Goal: Task Accomplishment & Management: Complete application form

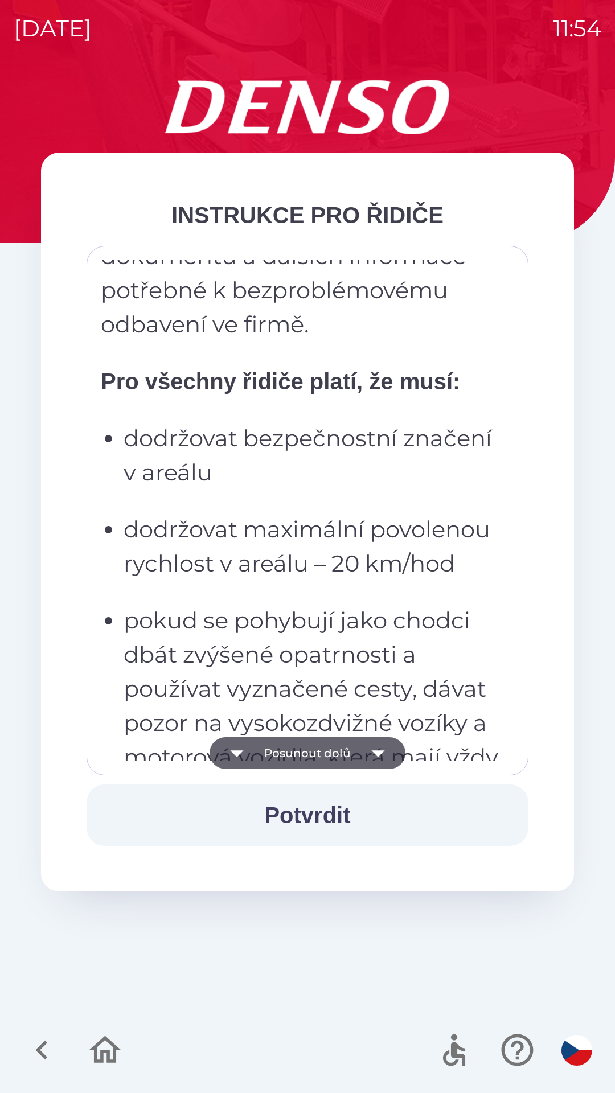
click at [331, 740] on button "Posunout dolů" at bounding box center [308, 753] width 196 height 32
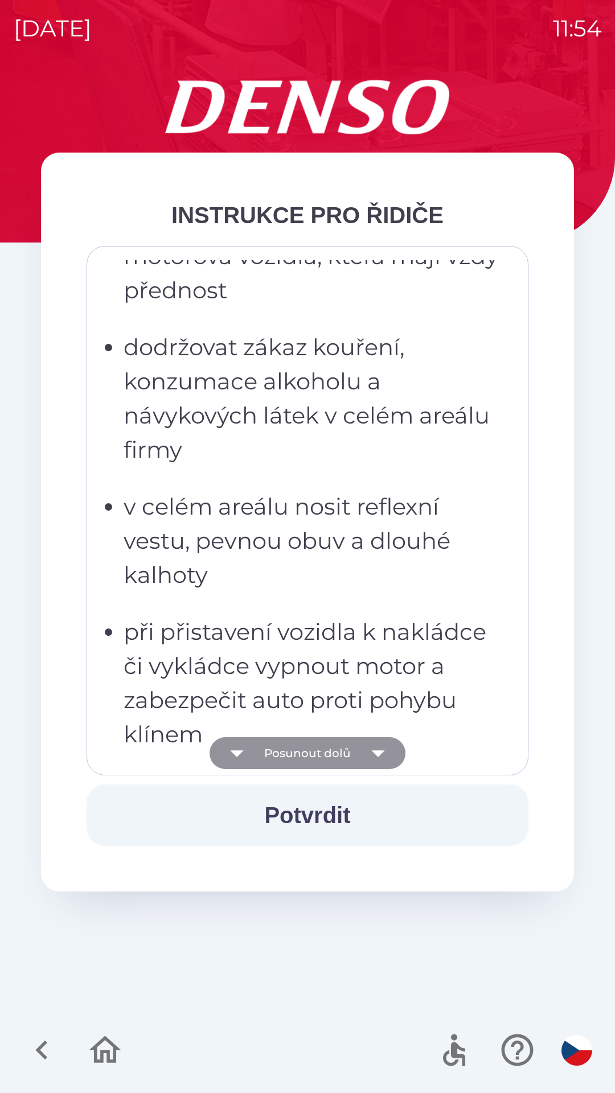
click at [334, 749] on button "Posunout dolů" at bounding box center [308, 753] width 196 height 32
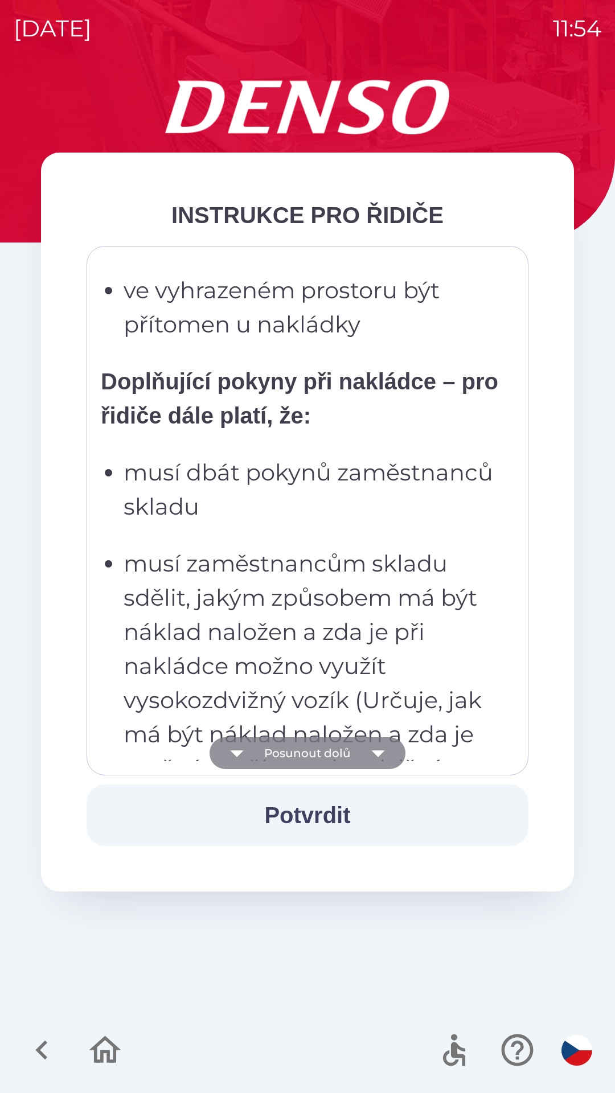
click at [337, 753] on button "Posunout dolů" at bounding box center [308, 753] width 196 height 32
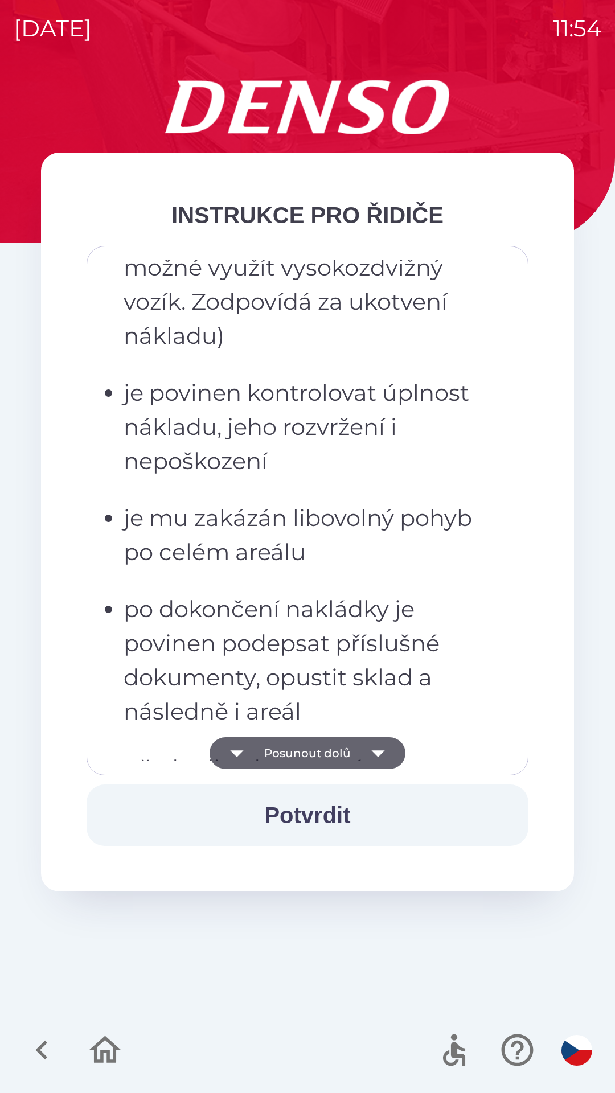
click at [343, 753] on button "Posunout dolů" at bounding box center [308, 753] width 196 height 32
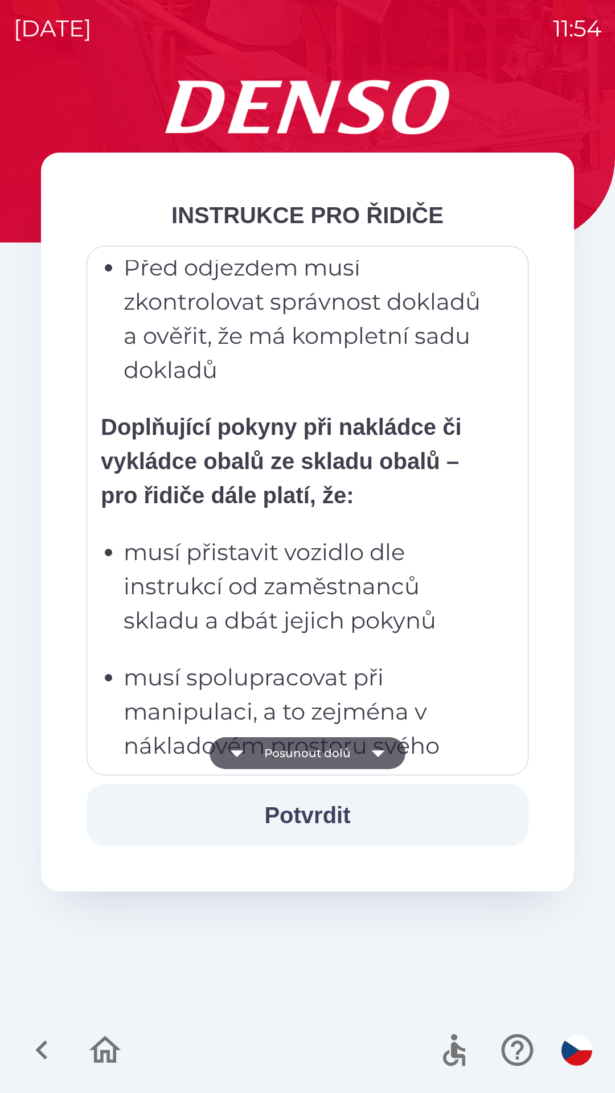
click at [360, 751] on button "Posunout dolů" at bounding box center [308, 753] width 196 height 32
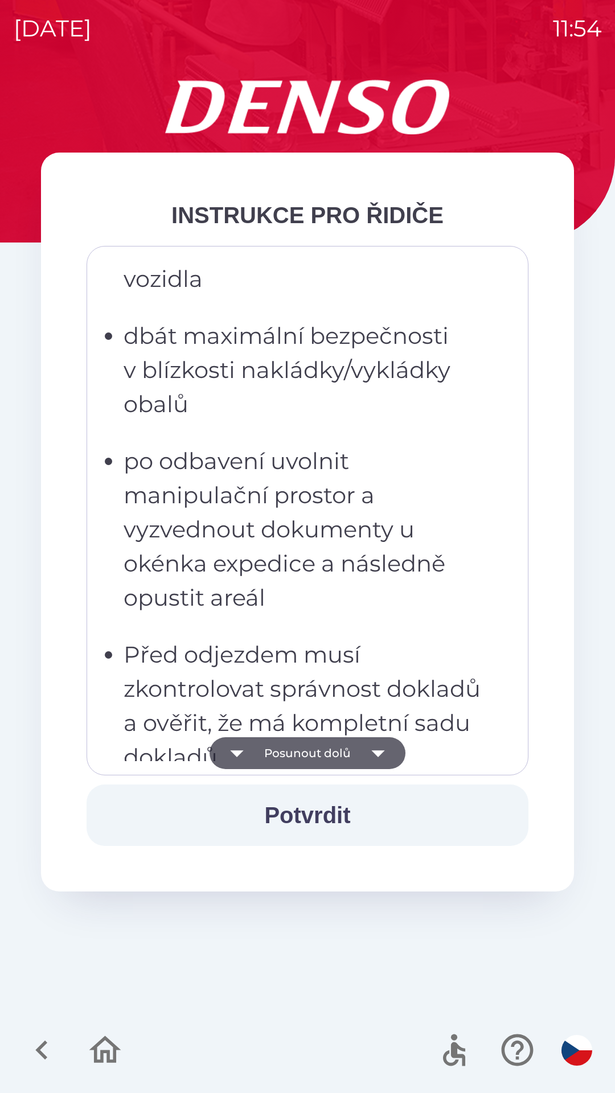
click at [375, 749] on icon "button" at bounding box center [378, 753] width 32 height 32
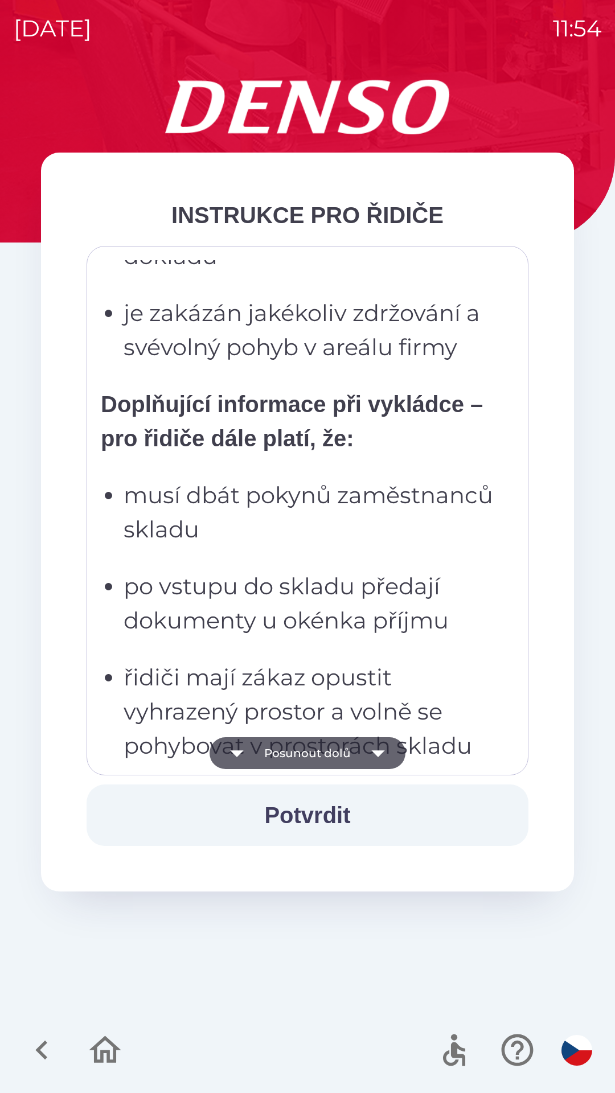
click at [376, 751] on icon "button" at bounding box center [377, 753] width 13 height 7
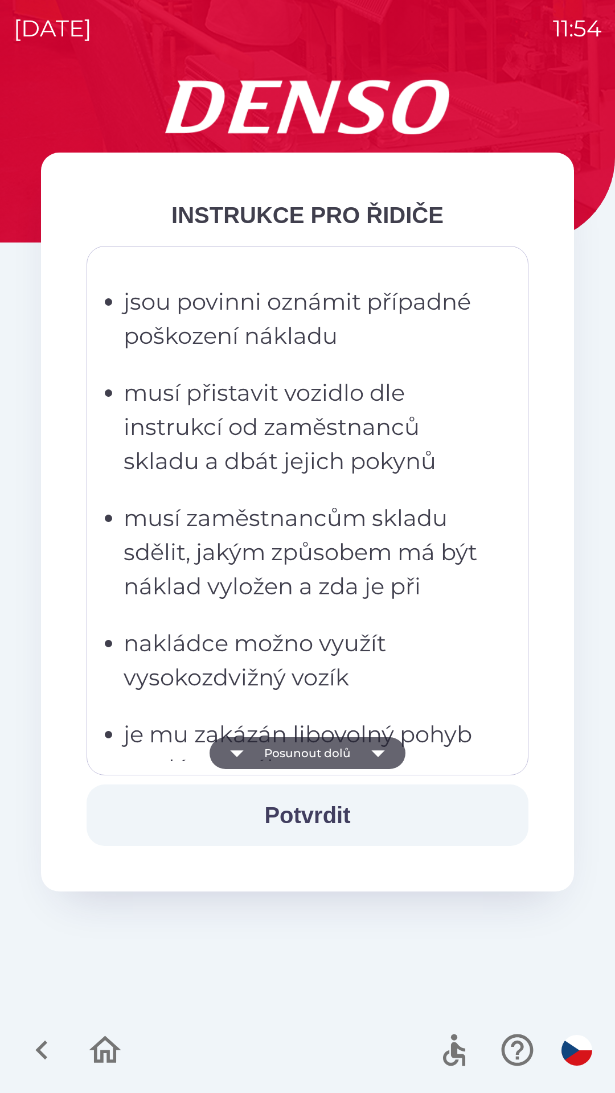
click at [377, 754] on icon "button" at bounding box center [377, 753] width 13 height 7
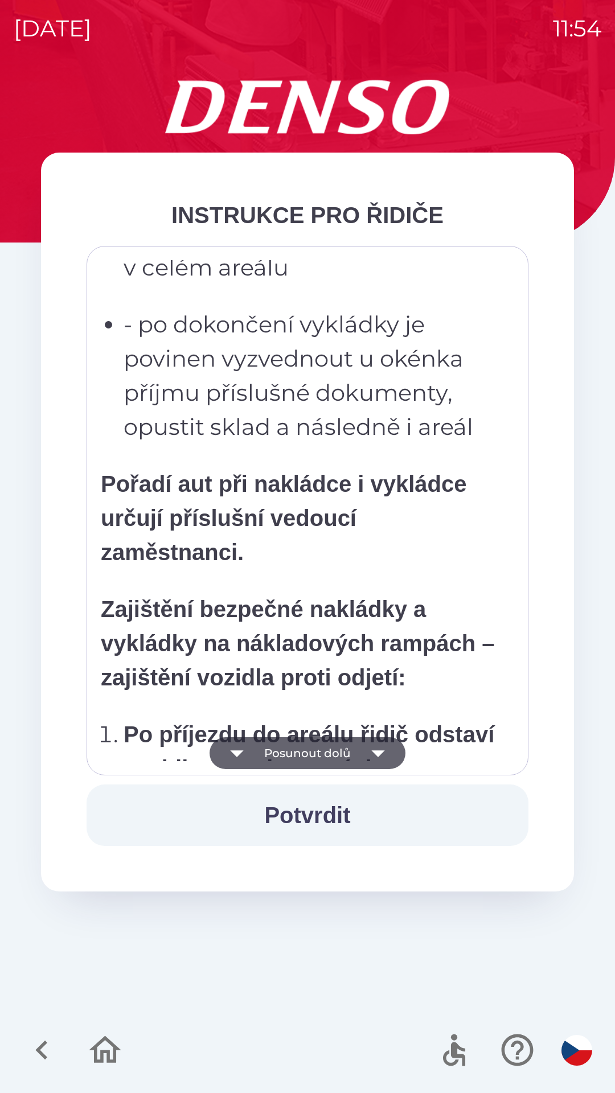
click at [381, 755] on icon "button" at bounding box center [378, 753] width 32 height 32
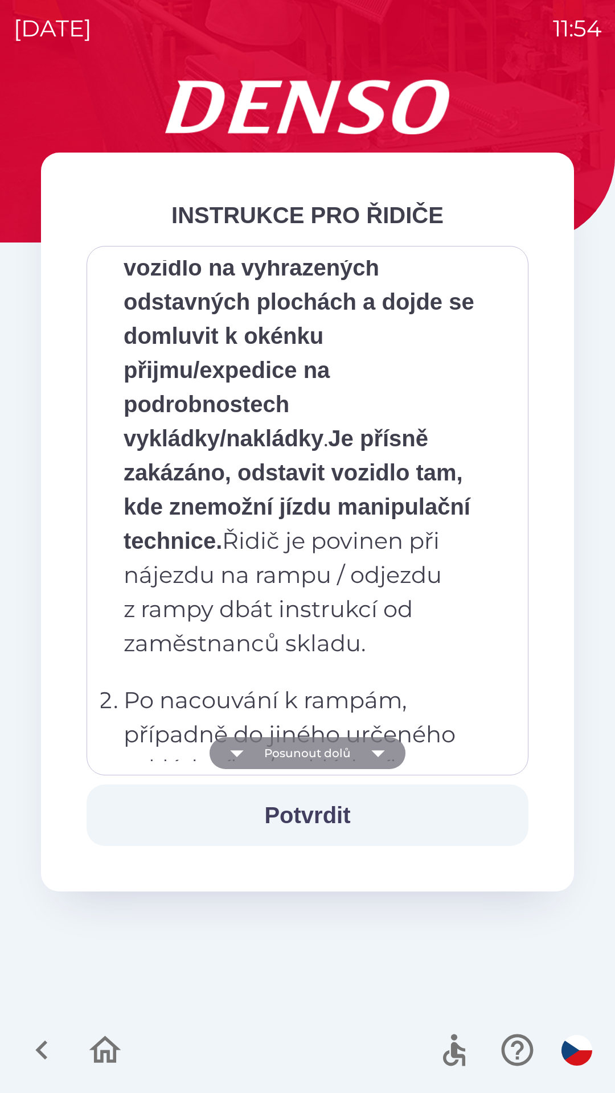
click at [379, 754] on icon "button" at bounding box center [377, 753] width 13 height 7
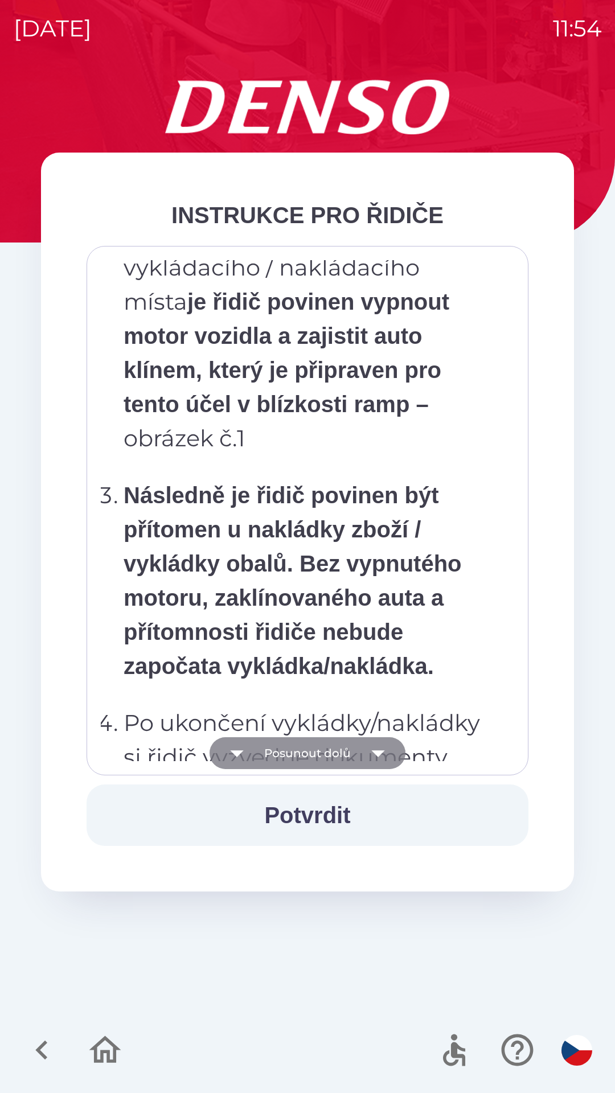
click at [367, 753] on icon "button" at bounding box center [378, 753] width 32 height 32
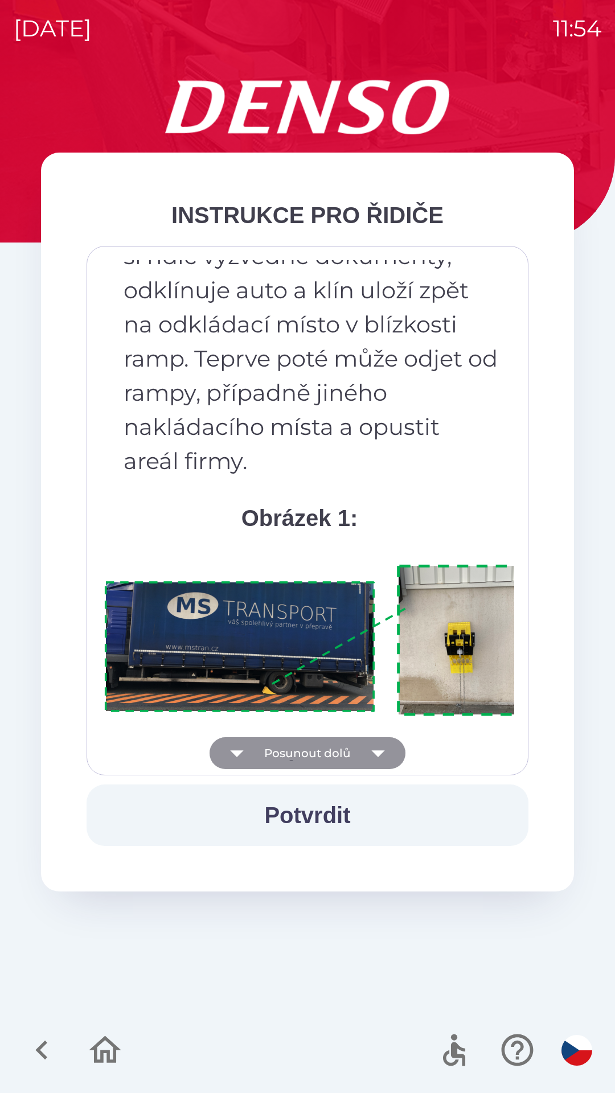
click at [367, 750] on icon "button" at bounding box center [378, 753] width 32 height 32
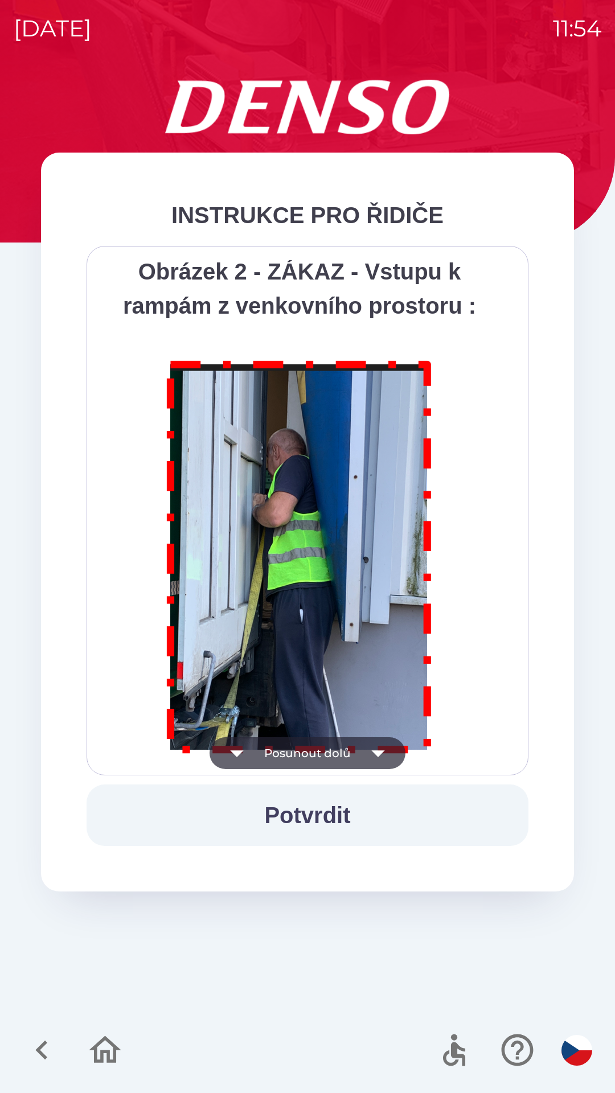
click at [369, 749] on icon "button" at bounding box center [378, 753] width 32 height 32
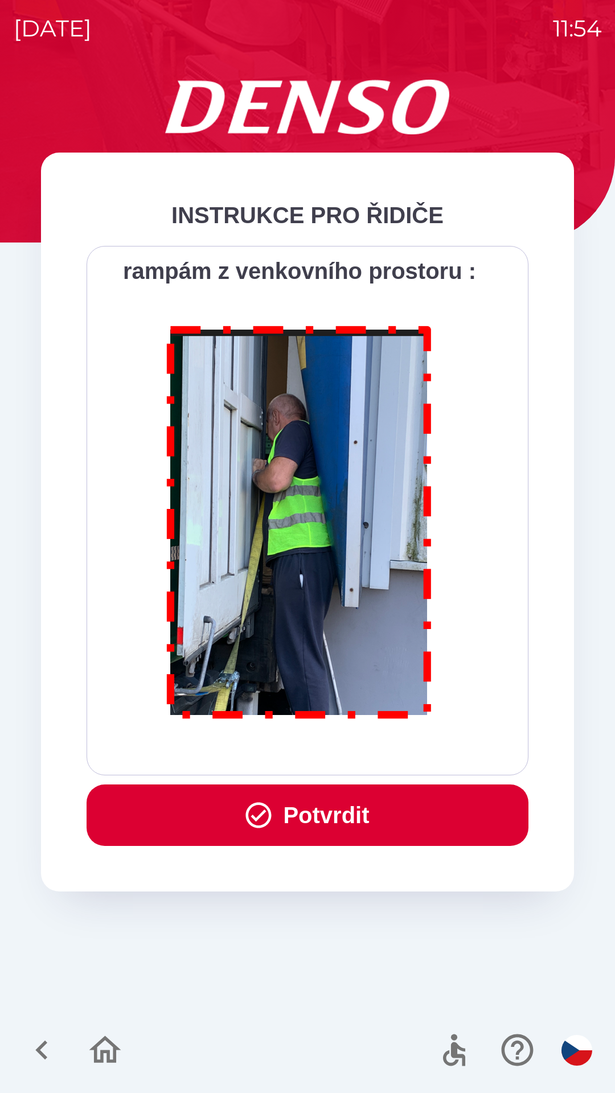
click at [348, 808] on button "Potvrdit" at bounding box center [308, 814] width 442 height 61
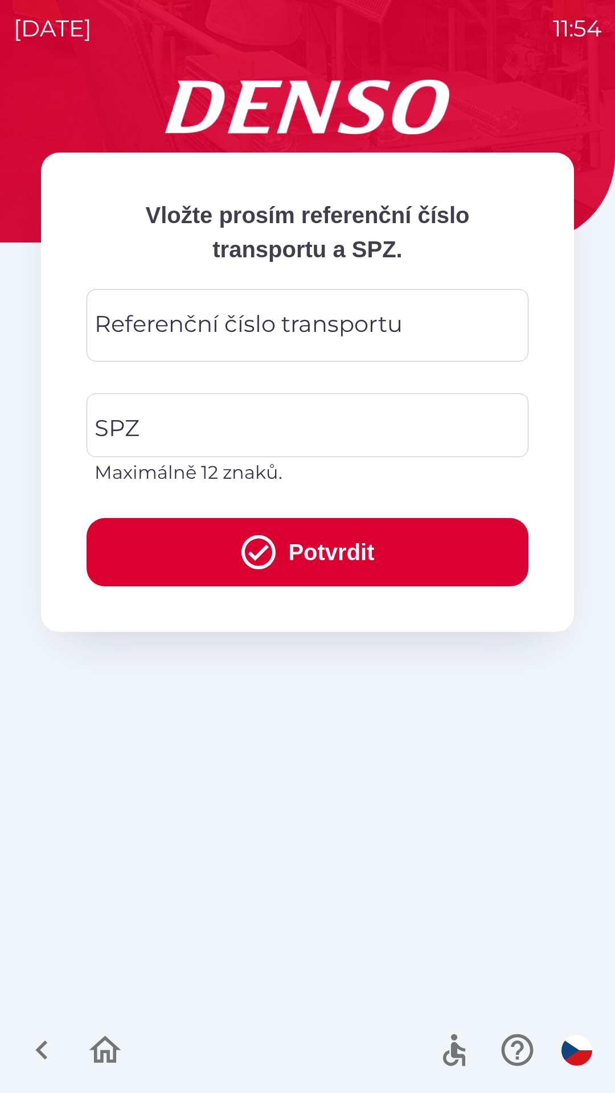
click at [326, 315] on div "Referenční číslo transportu Referenční číslo transportu" at bounding box center [308, 325] width 442 height 72
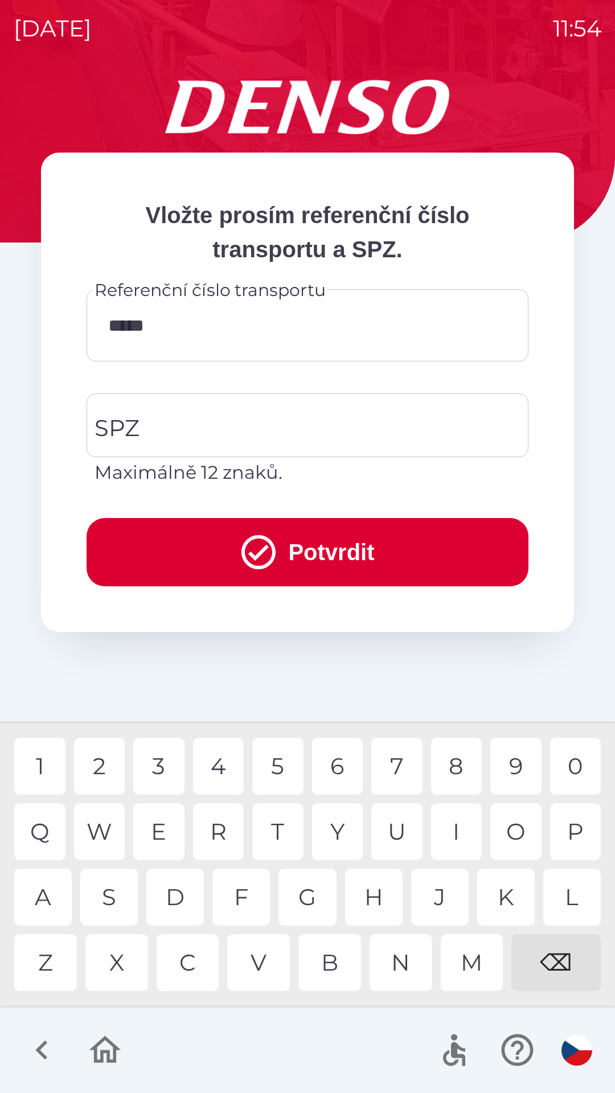
click at [582, 772] on div "0" at bounding box center [575, 766] width 51 height 57
click at [569, 765] on div "0" at bounding box center [575, 766] width 51 height 57
type input "********"
click at [327, 427] on input "SPZ" at bounding box center [299, 426] width 414 height 54
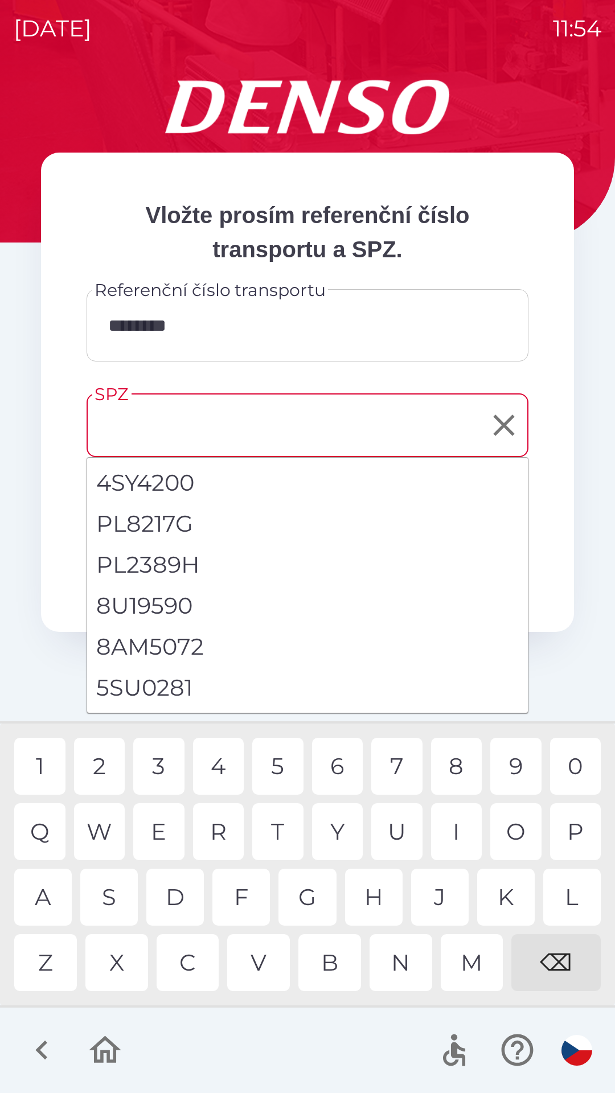
click at [187, 688] on li "5SU0281" at bounding box center [307, 687] width 441 height 41
type input "*******"
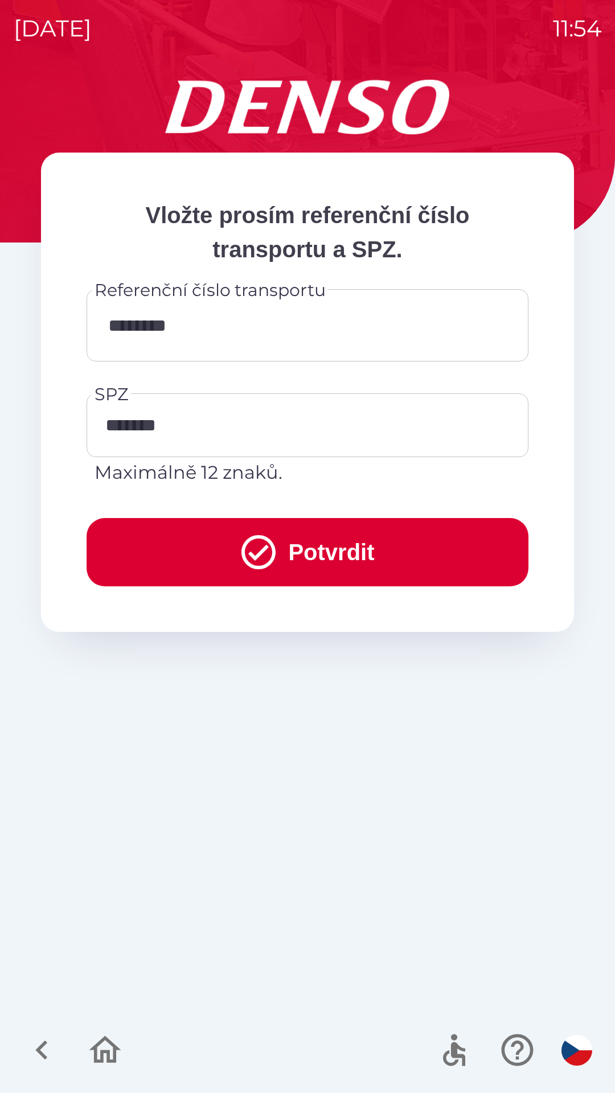
click at [327, 544] on button "Potvrdit" at bounding box center [308, 552] width 442 height 68
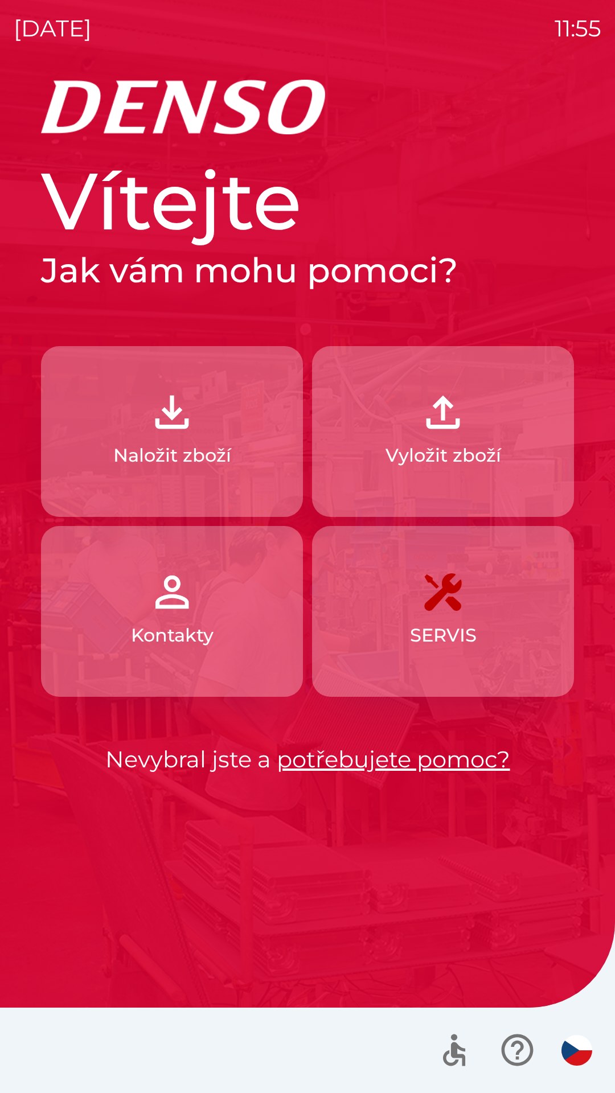
click at [146, 430] on button "Naložit zboží" at bounding box center [172, 431] width 262 height 171
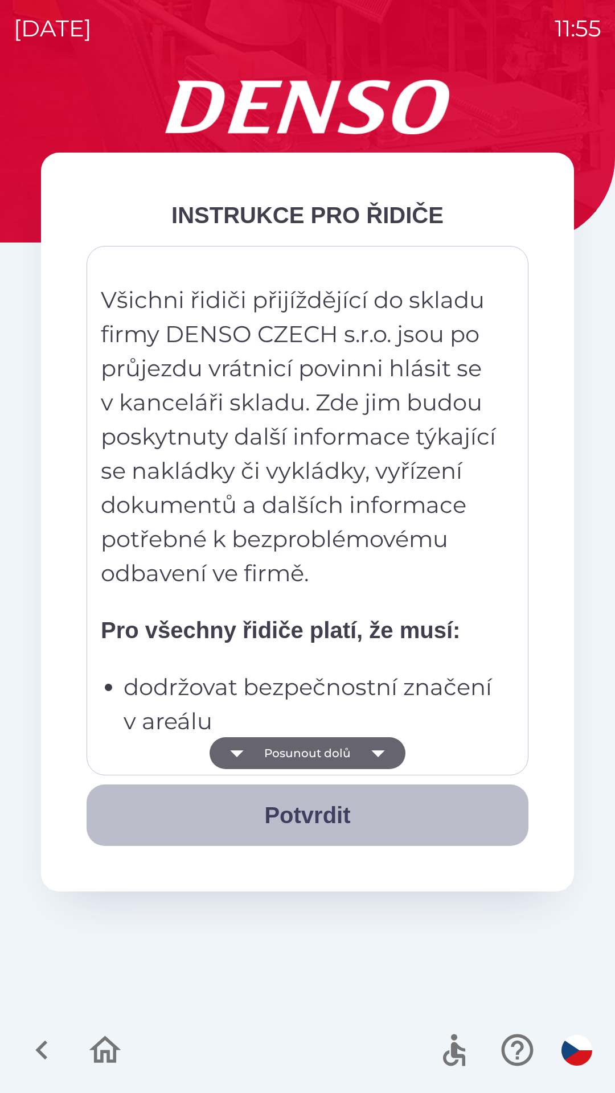
click at [311, 821] on button "Potvrdit" at bounding box center [308, 814] width 442 height 61
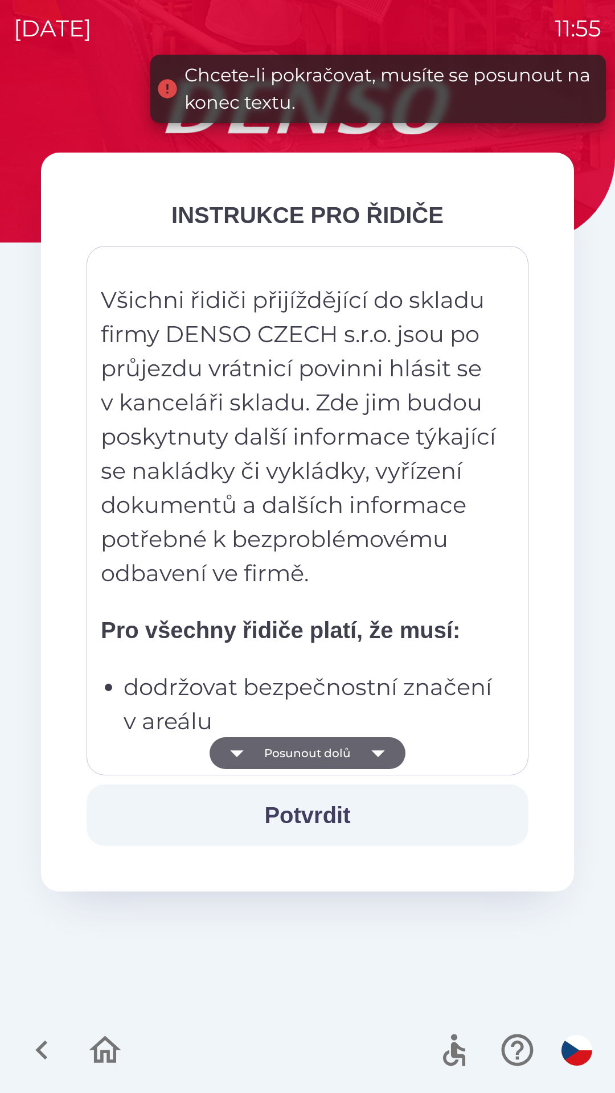
click at [326, 800] on button "Potvrdit" at bounding box center [308, 814] width 442 height 61
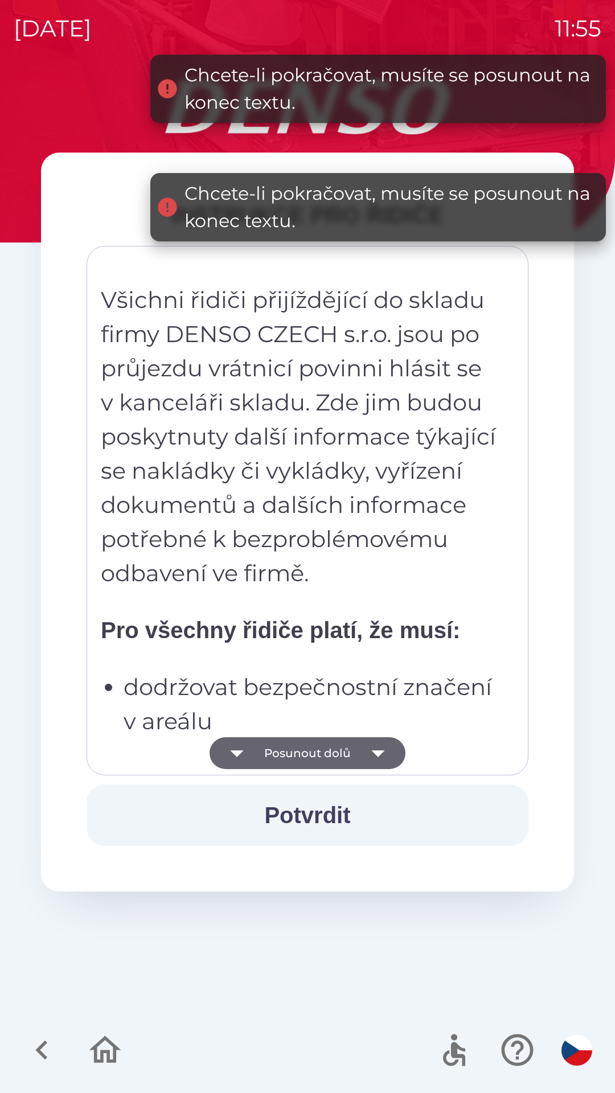
click at [311, 820] on button "Potvrdit" at bounding box center [308, 814] width 442 height 61
click at [302, 814] on button "Potvrdit" at bounding box center [308, 814] width 442 height 61
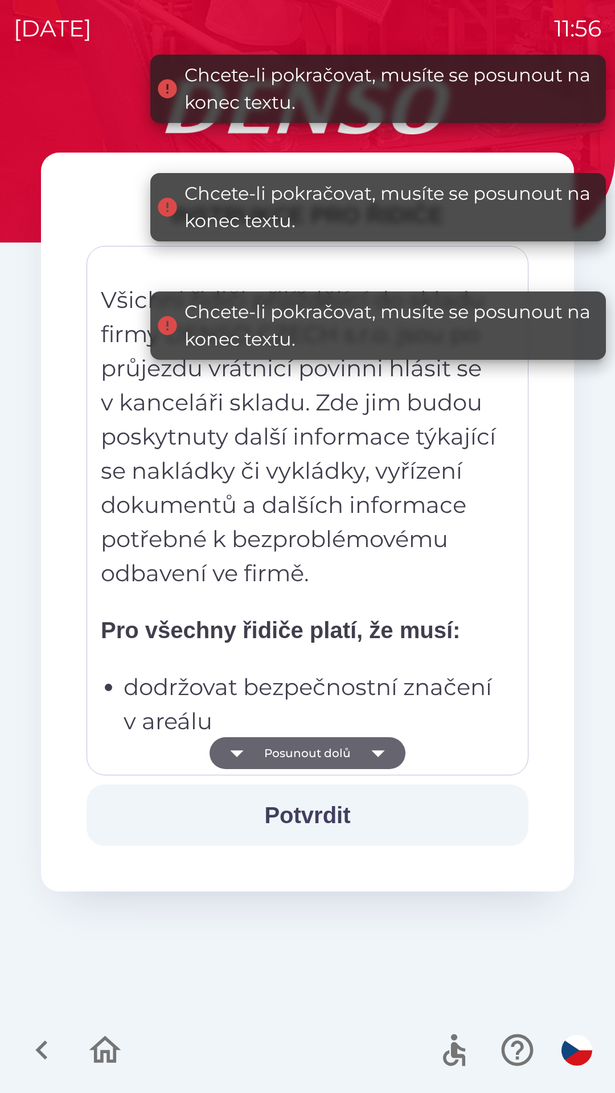
click at [297, 810] on button "Potvrdit" at bounding box center [308, 814] width 442 height 61
click at [381, 743] on icon "button" at bounding box center [378, 753] width 32 height 32
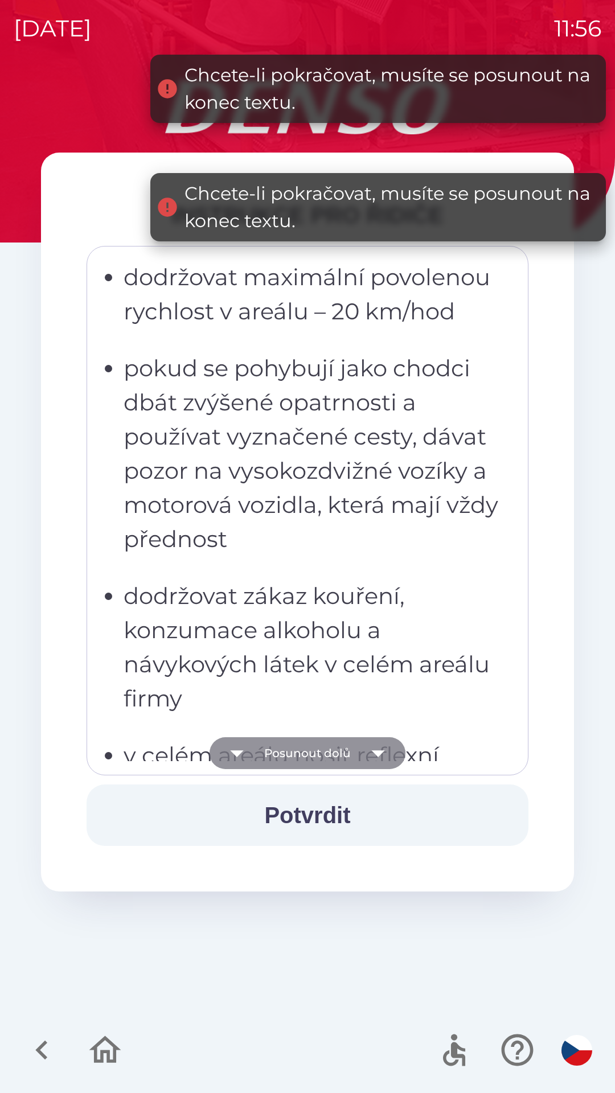
click at [385, 758] on icon "button" at bounding box center [378, 753] width 32 height 32
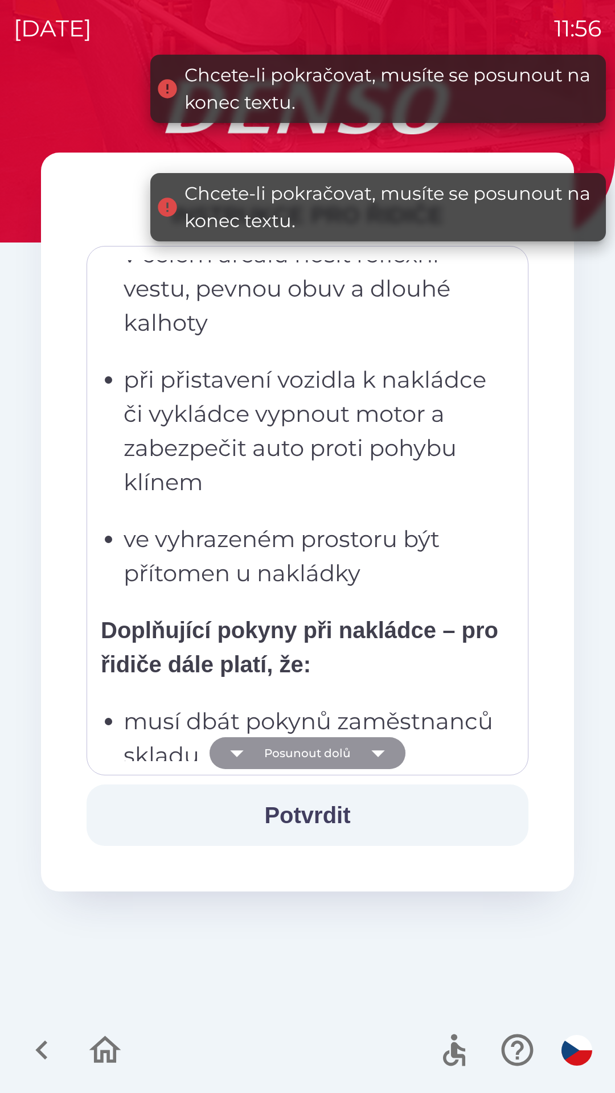
click at [379, 752] on icon "button" at bounding box center [377, 753] width 13 height 7
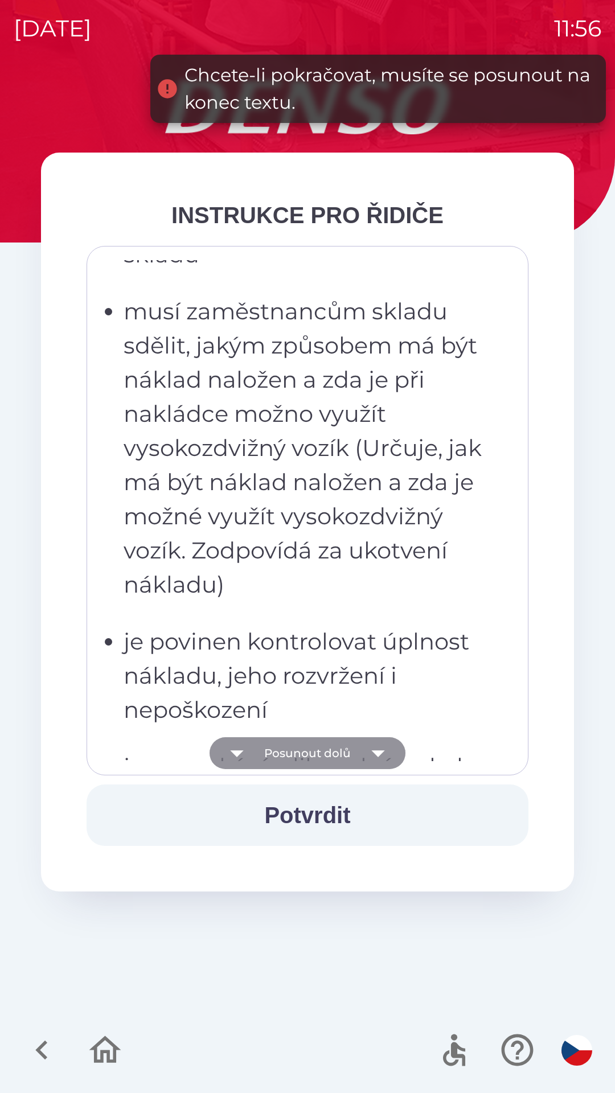
click at [375, 750] on icon "button" at bounding box center [378, 753] width 32 height 32
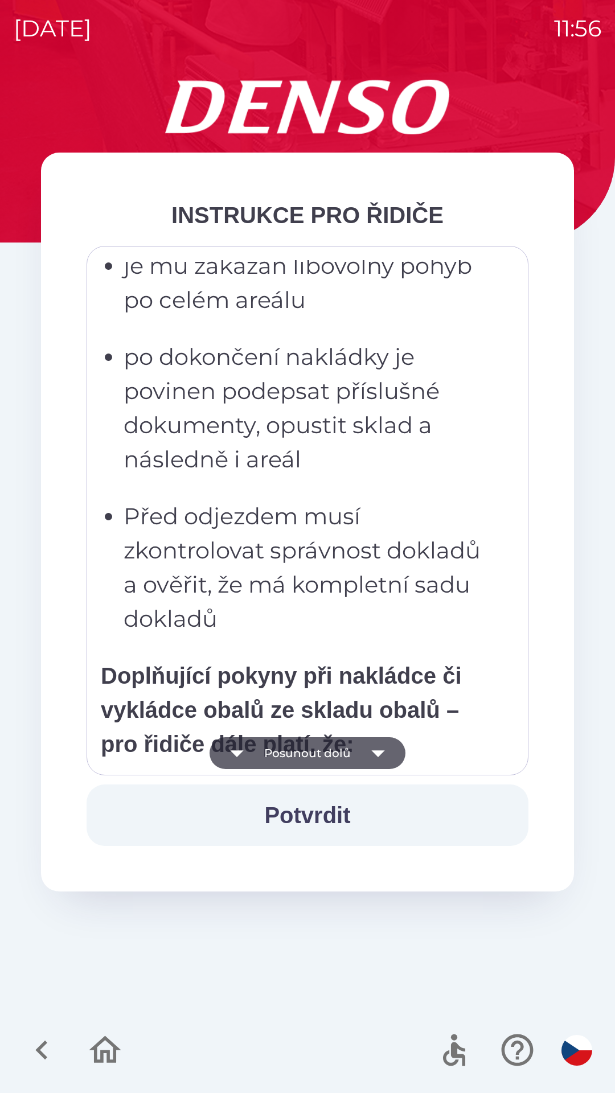
click at [370, 757] on icon "button" at bounding box center [378, 753] width 32 height 32
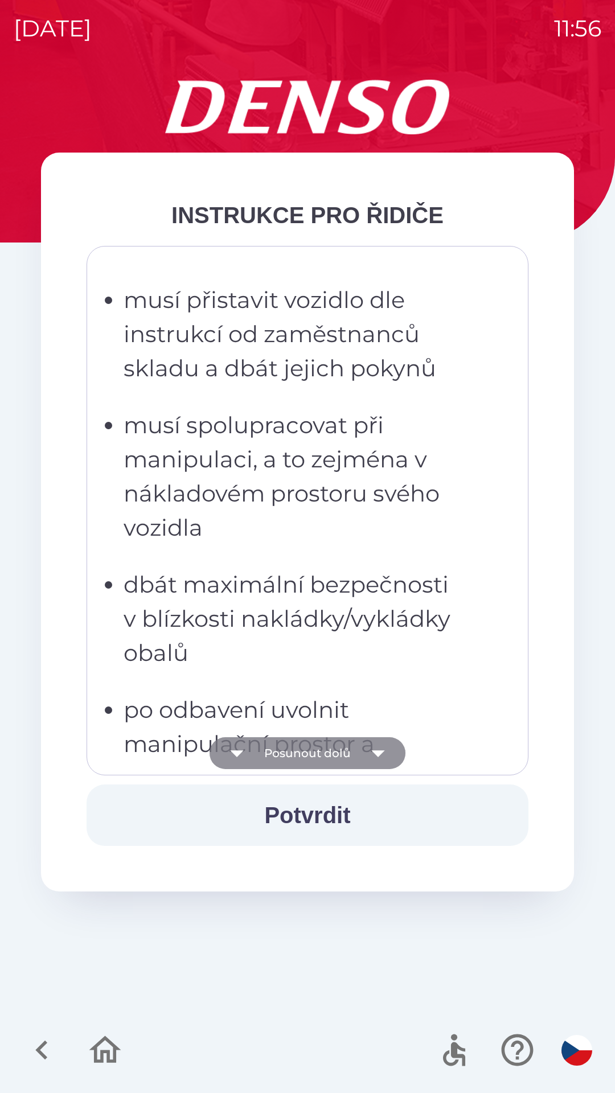
click at [376, 763] on icon "button" at bounding box center [378, 753] width 32 height 32
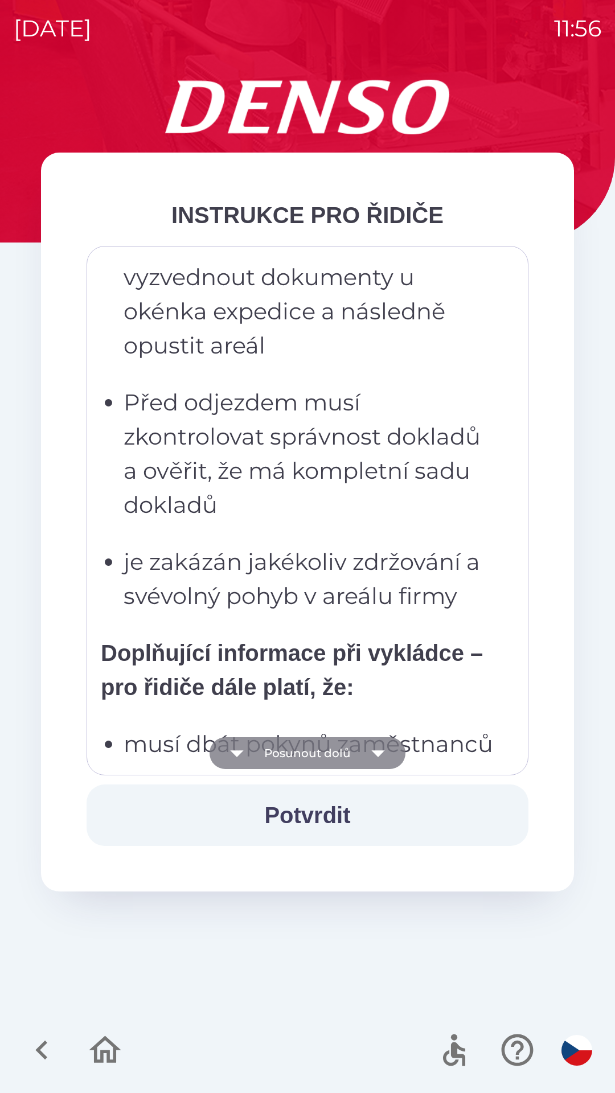
click at [381, 753] on icon "button" at bounding box center [377, 753] width 13 height 7
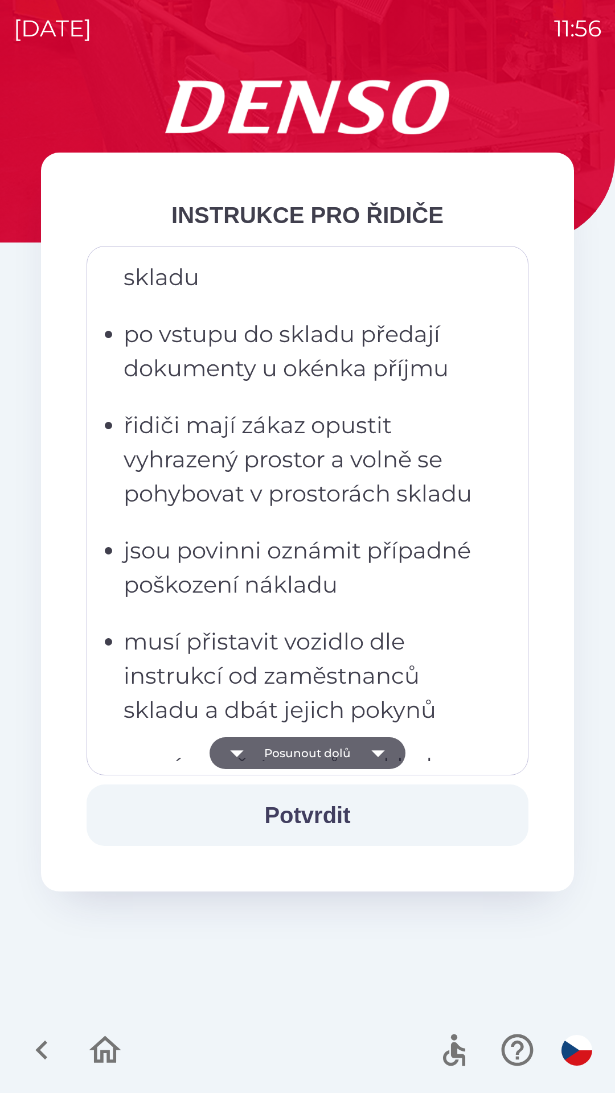
click at [384, 746] on icon "button" at bounding box center [378, 753] width 32 height 32
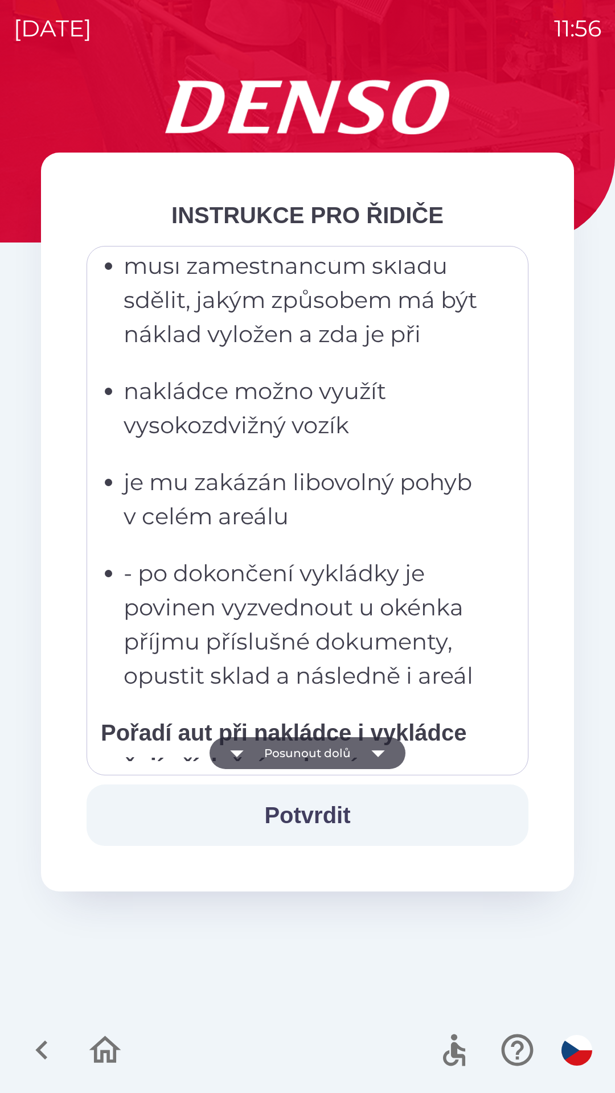
click at [383, 753] on icon "button" at bounding box center [378, 753] width 32 height 32
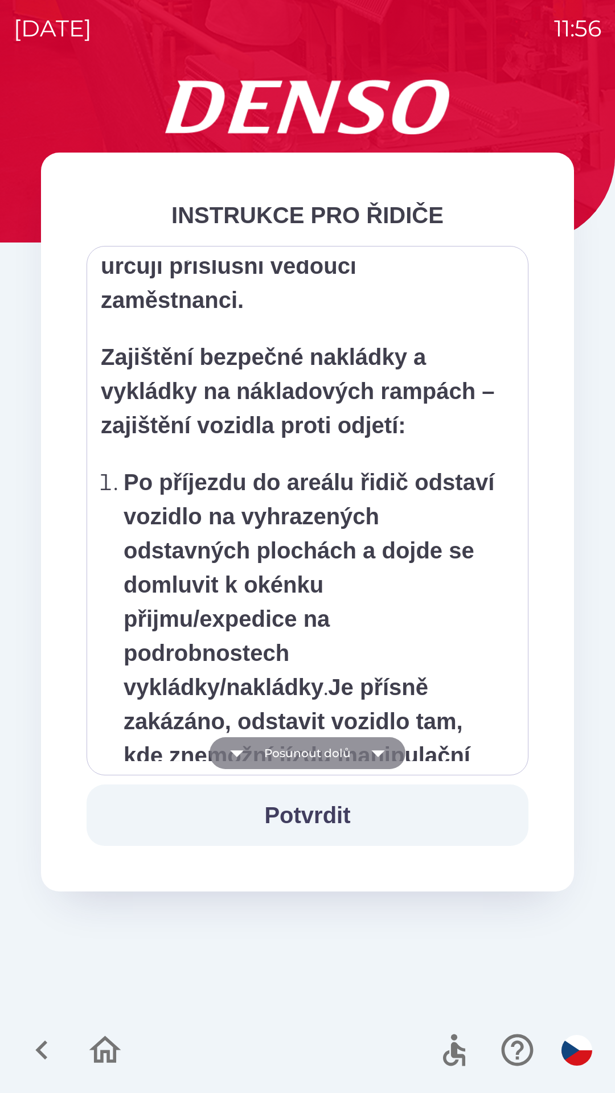
click at [389, 744] on icon "button" at bounding box center [378, 753] width 32 height 32
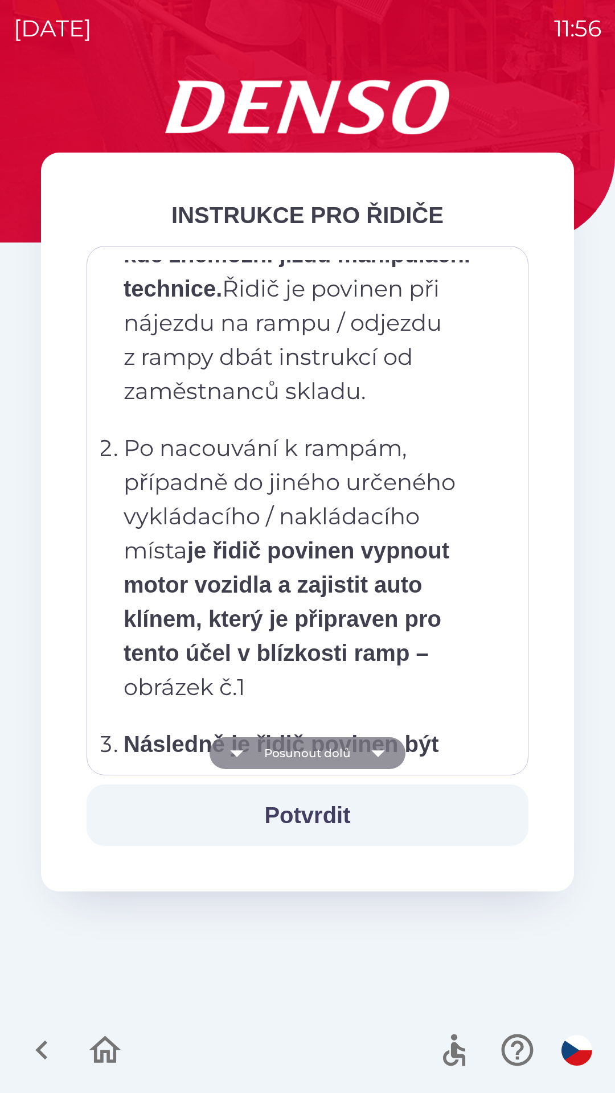
click at [376, 766] on icon "button" at bounding box center [378, 753] width 32 height 32
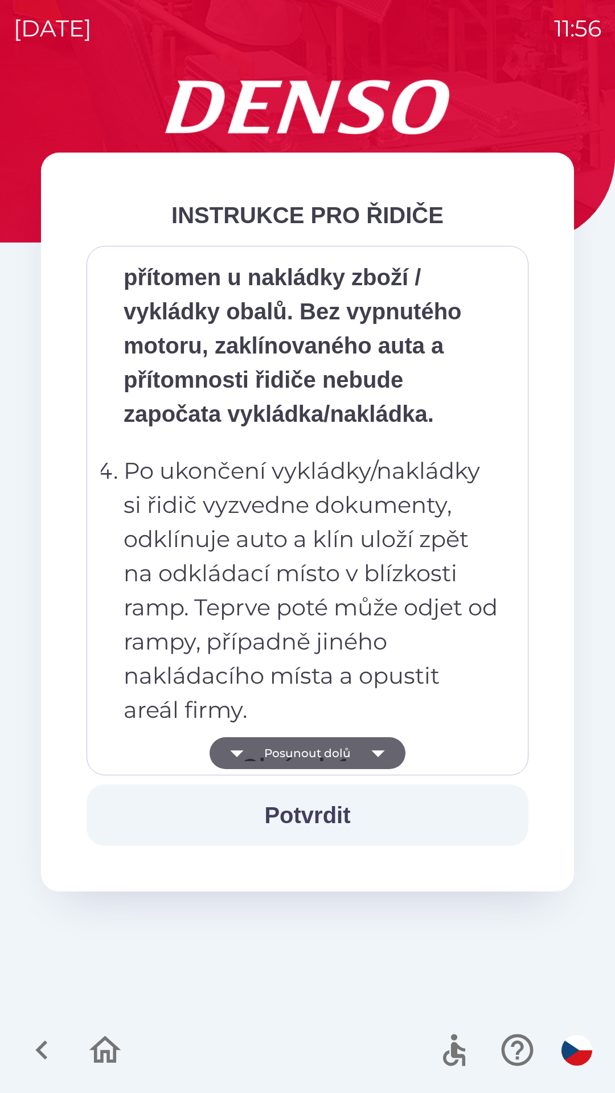
click at [380, 757] on icon "button" at bounding box center [378, 753] width 32 height 32
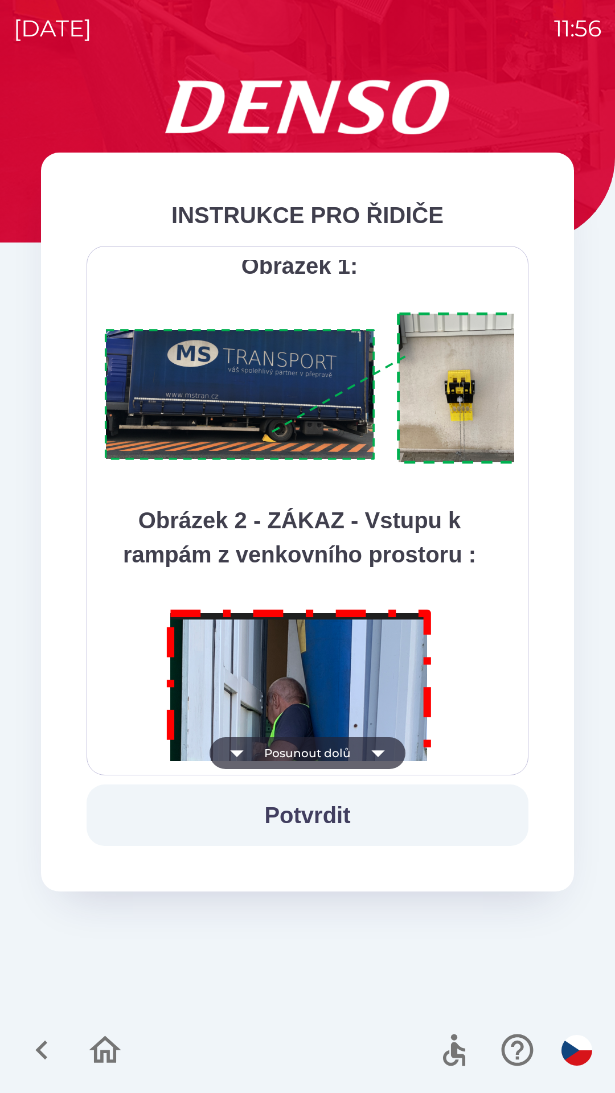
click at [386, 754] on icon "button" at bounding box center [378, 753] width 32 height 32
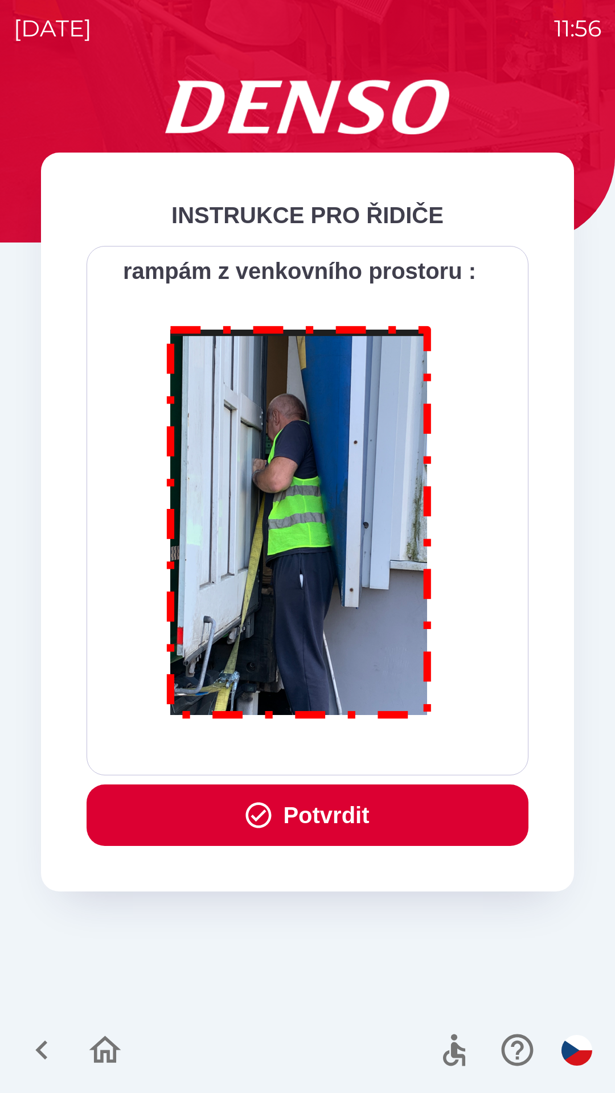
click at [303, 812] on button "Potvrdit" at bounding box center [308, 814] width 442 height 61
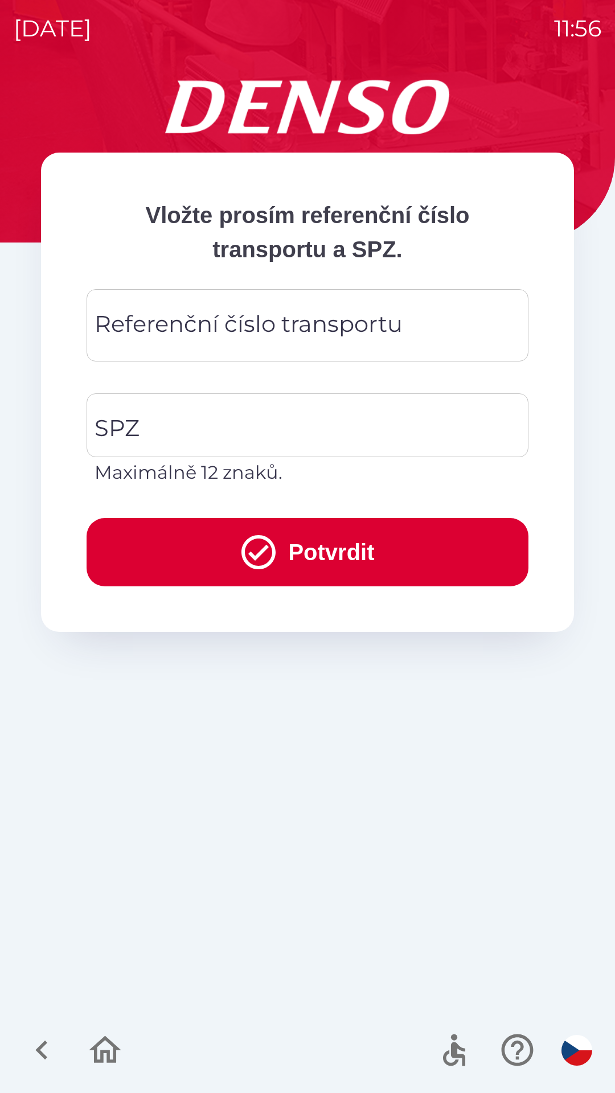
click at [168, 316] on div "Referenční číslo transportu Referenční číslo transportu" at bounding box center [308, 325] width 442 height 72
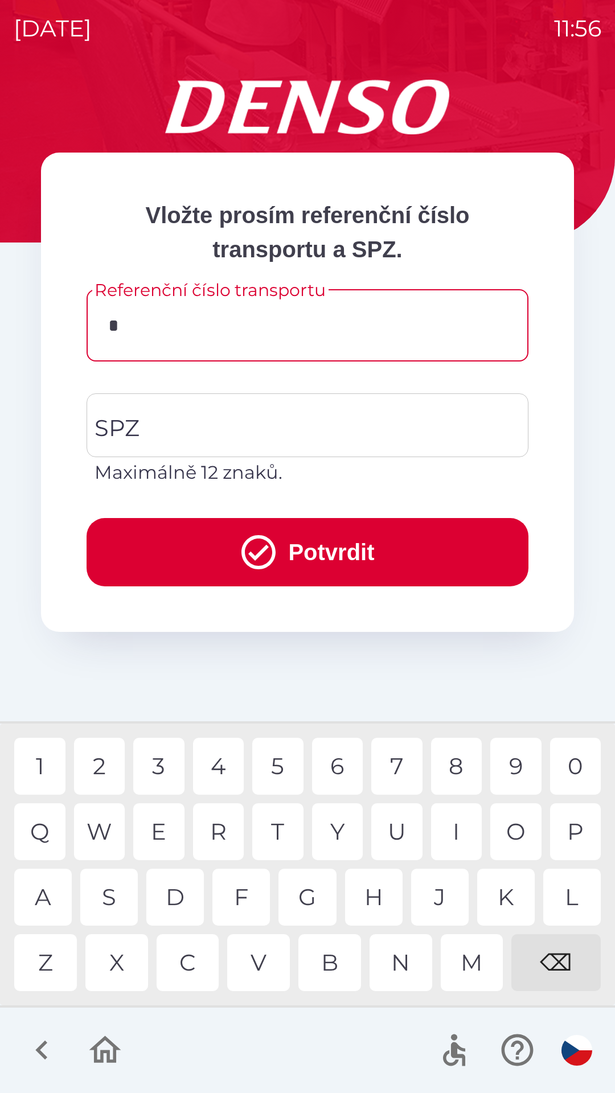
click at [172, 769] on div "3" at bounding box center [158, 766] width 51 height 57
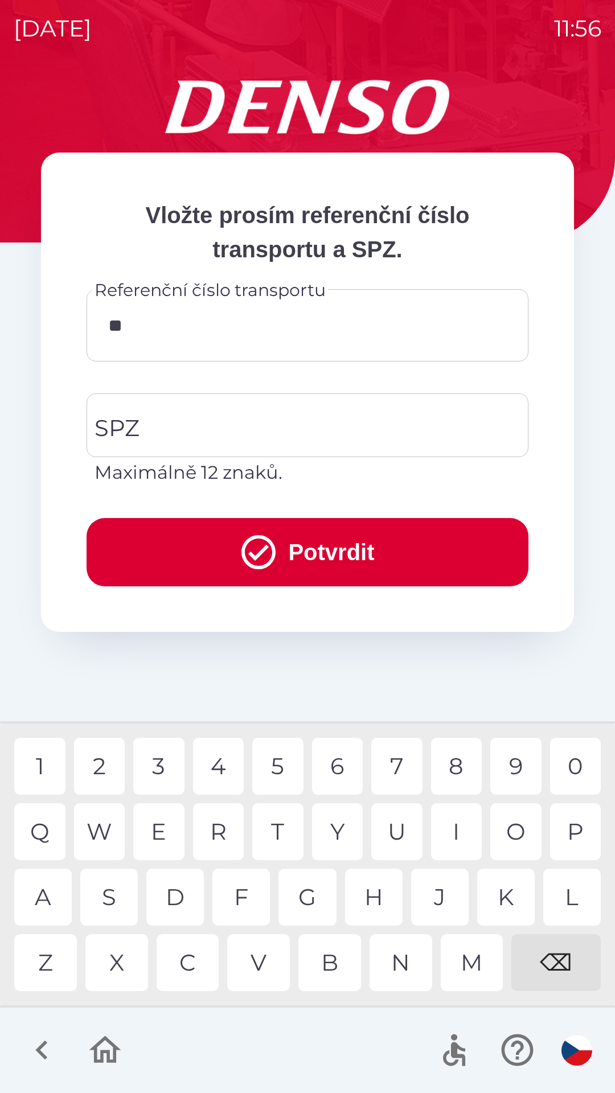
click at [225, 762] on div "4" at bounding box center [218, 766] width 51 height 57
click at [515, 757] on div "9" at bounding box center [515, 766] width 51 height 57
click at [277, 762] on div "5" at bounding box center [277, 766] width 51 height 57
type input "******"
click at [166, 756] on div "3" at bounding box center [158, 766] width 51 height 57
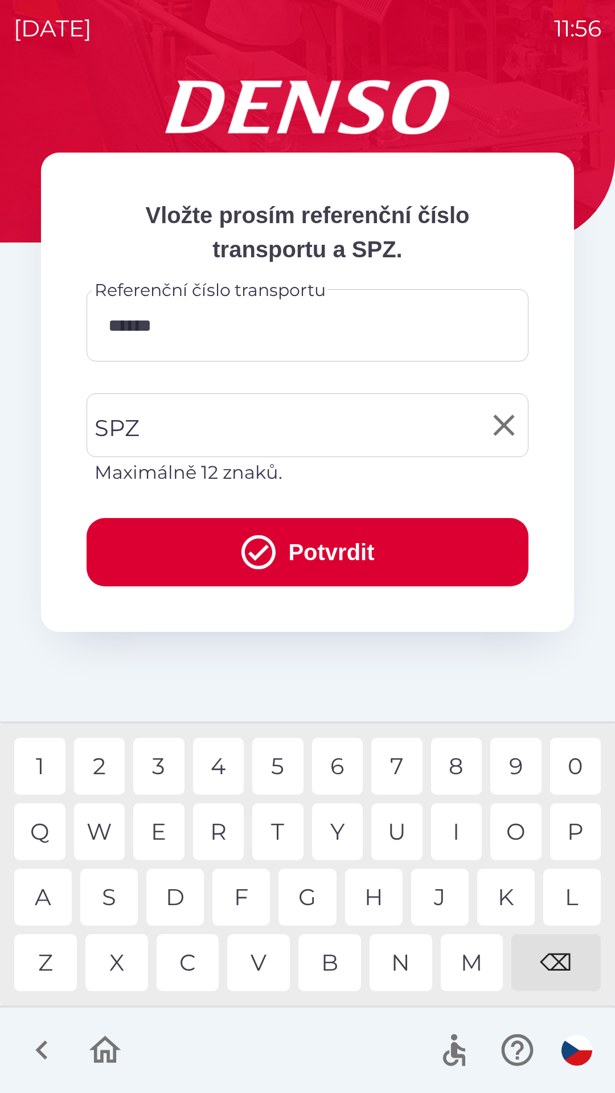
click at [203, 413] on input "SPZ" at bounding box center [299, 426] width 414 height 54
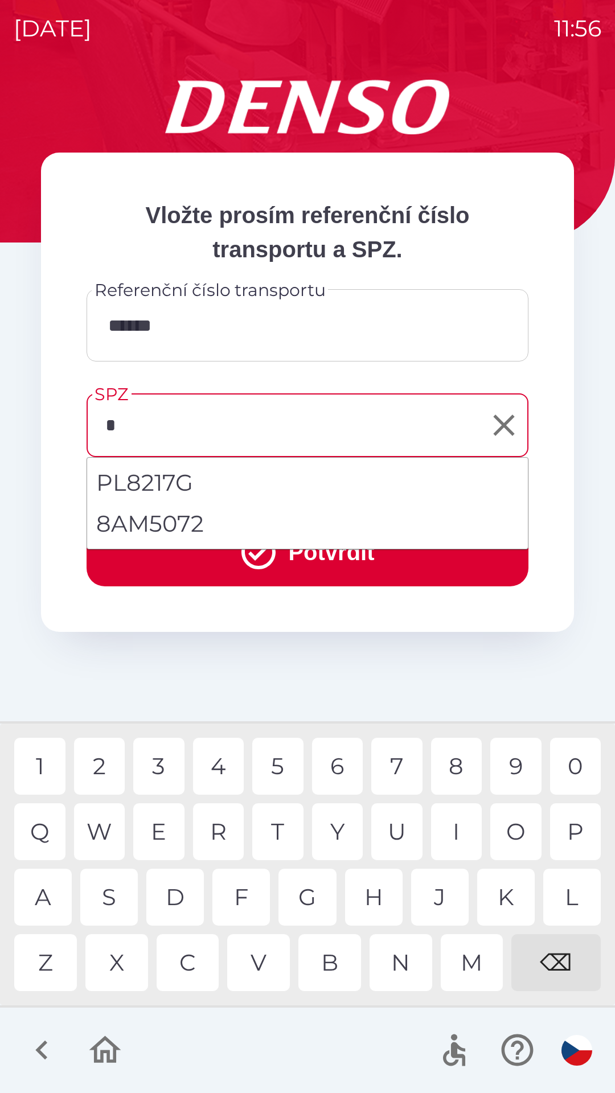
click at [400, 765] on div "7" at bounding box center [396, 766] width 51 height 57
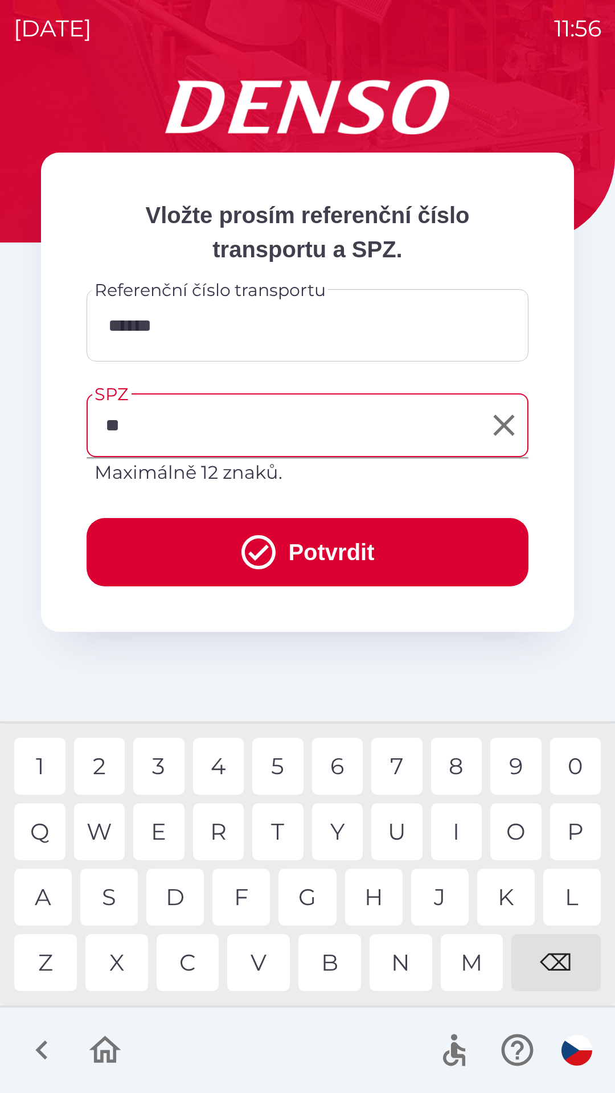
click at [379, 902] on div "H" at bounding box center [373, 897] width 57 height 57
click at [45, 755] on div "1" at bounding box center [39, 766] width 51 height 57
click at [400, 763] on div "7" at bounding box center [396, 766] width 51 height 57
type input "*******"
click at [457, 767] on div "8" at bounding box center [456, 766] width 51 height 57
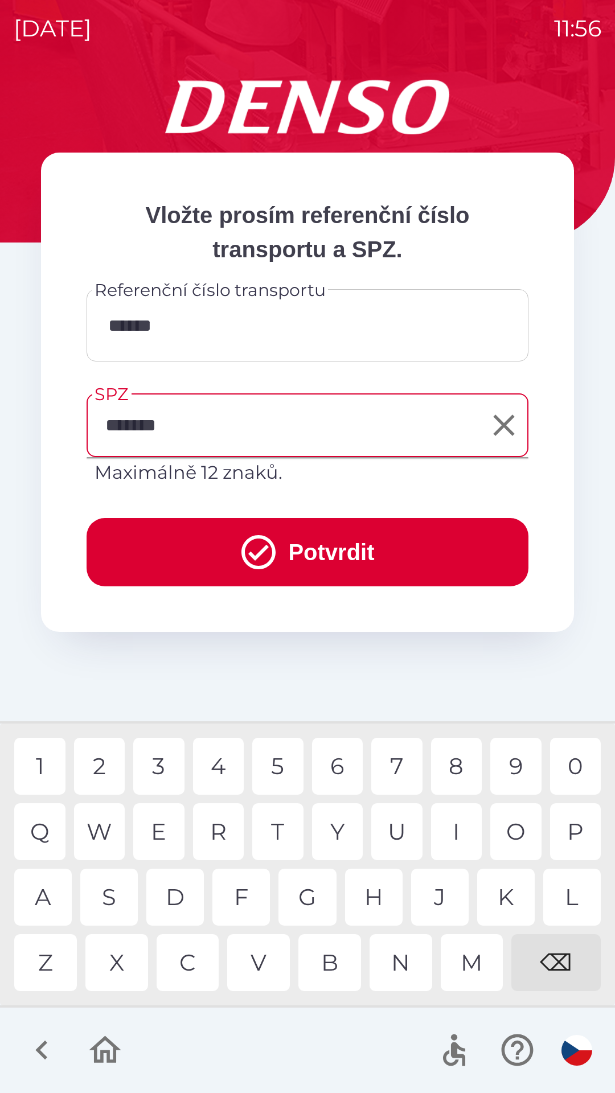
click at [328, 535] on button "Potvrdit" at bounding box center [308, 552] width 442 height 68
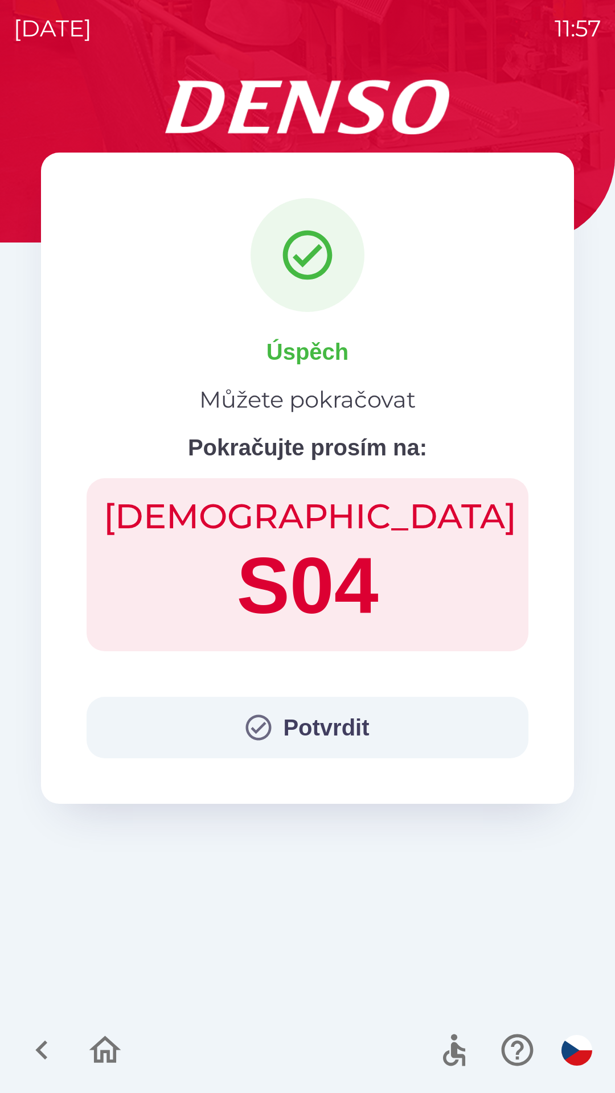
click at [299, 719] on button "Potvrdit" at bounding box center [308, 727] width 442 height 61
